Goal: Information Seeking & Learning: Learn about a topic

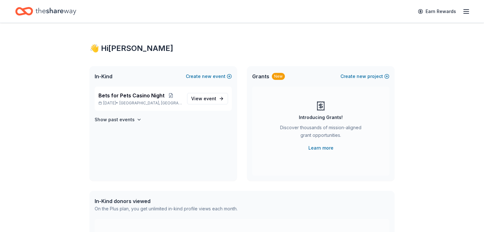
click at [73, 14] on icon "Home" at bounding box center [56, 11] width 41 height 7
click at [117, 99] on span "Bets for Pets Casino Night" at bounding box center [132, 96] width 66 height 8
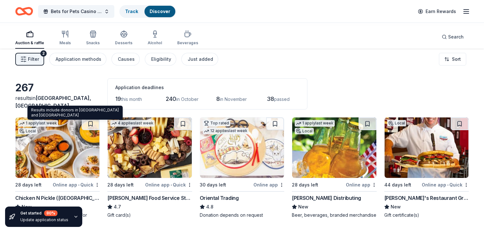
click at [90, 109] on span "Addison, TX" at bounding box center [53, 102] width 76 height 14
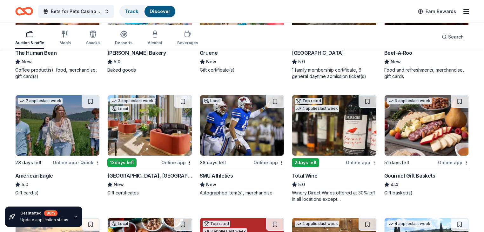
scroll to position [606, 0]
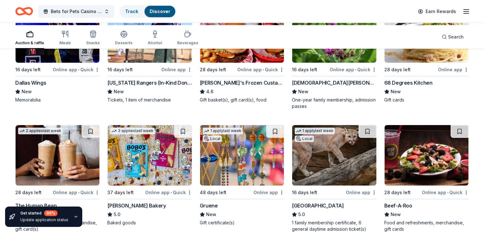
click at [463, 10] on icon "button" at bounding box center [467, 12] width 8 height 8
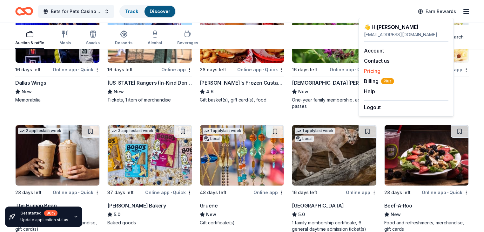
click at [378, 74] on link "Pricing" at bounding box center [372, 71] width 17 height 6
click at [377, 74] on link "Pricing" at bounding box center [372, 71] width 17 height 6
click at [374, 85] on span "Billing Plus" at bounding box center [379, 81] width 30 height 8
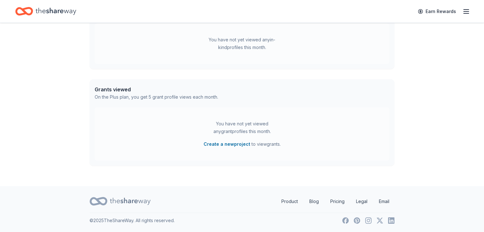
scroll to position [254, 0]
click at [464, 10] on line "button" at bounding box center [466, 10] width 5 height 0
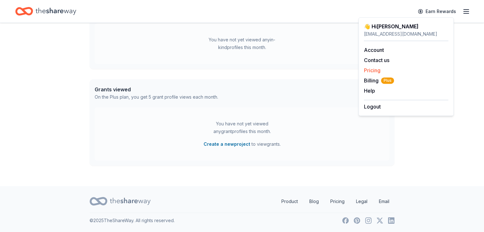
click at [380, 73] on link "Pricing" at bounding box center [372, 70] width 17 height 6
click at [277, 208] on link "Product" at bounding box center [290, 201] width 27 height 13
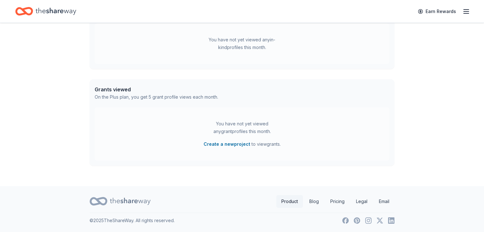
click at [277, 208] on link "Product" at bounding box center [290, 201] width 27 height 13
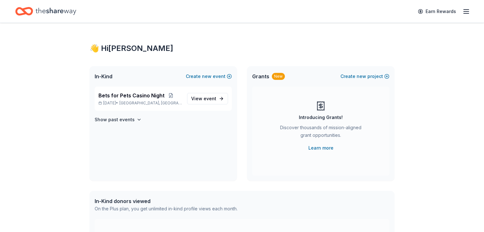
scroll to position [18, 0]
click at [423, 13] on link "Earn Rewards" at bounding box center [437, 11] width 46 height 11
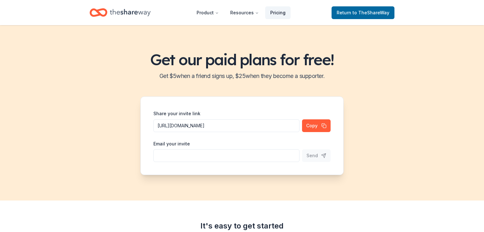
click at [284, 14] on link "Pricing" at bounding box center [277, 12] width 25 height 13
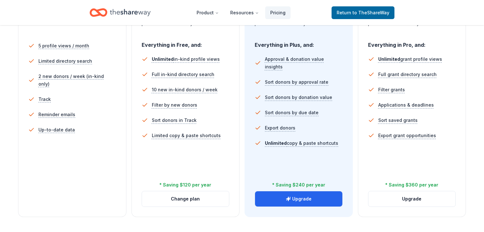
scroll to position [182, 0]
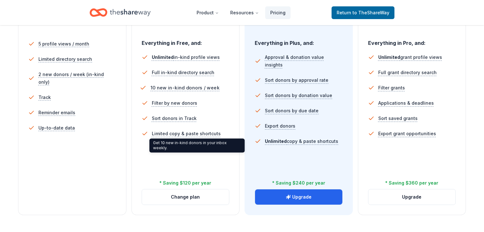
click at [204, 92] on span "10 new in-kind donors / week" at bounding box center [184, 88] width 69 height 8
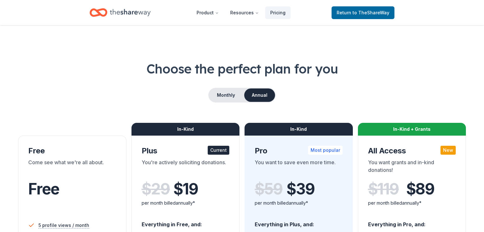
scroll to position [0, 0]
